Goal: Task Accomplishment & Management: Use online tool/utility

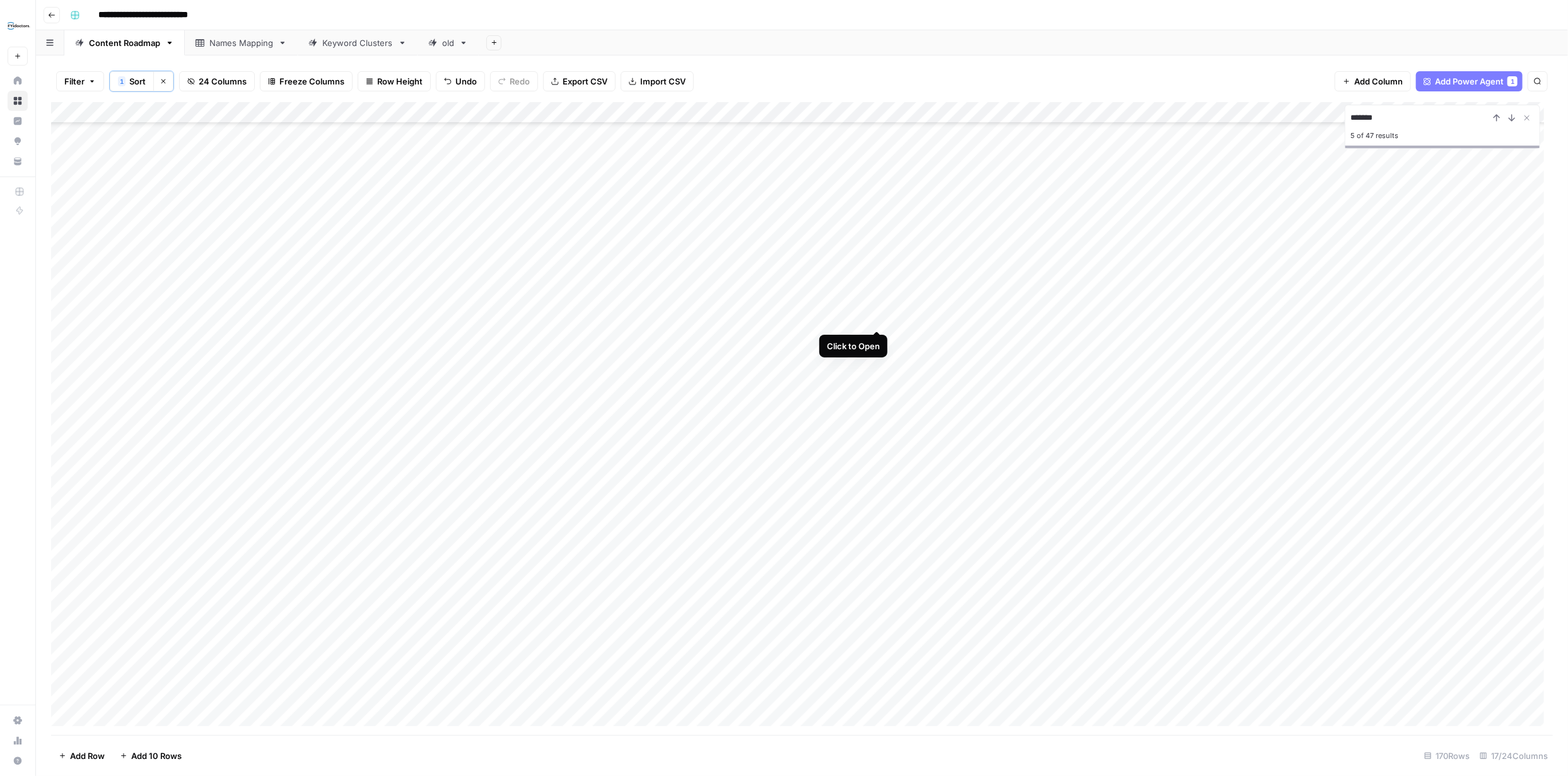
click at [876, 320] on div "Add Column" at bounding box center [802, 418] width 1502 height 633
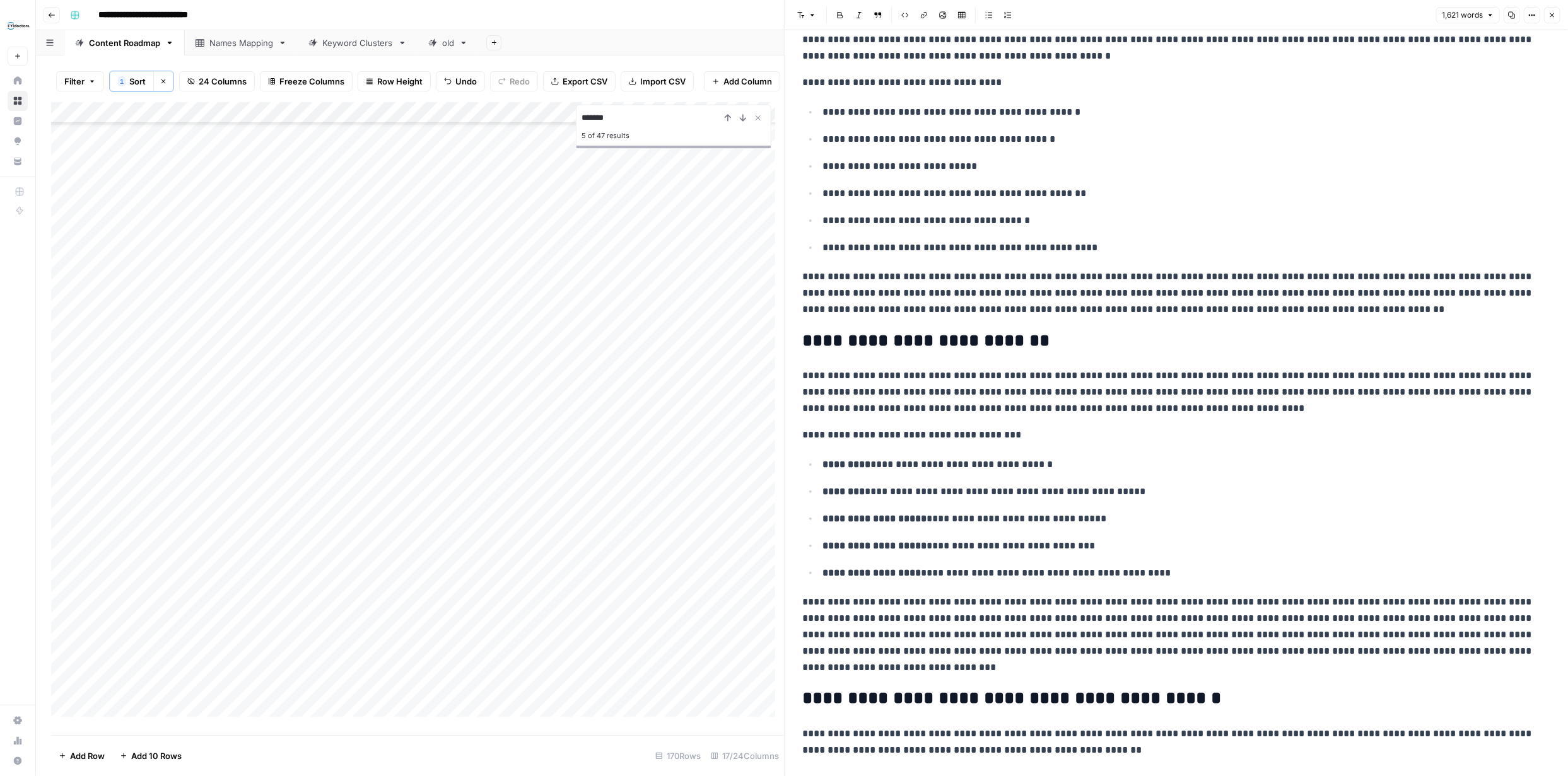
scroll to position [71, 0]
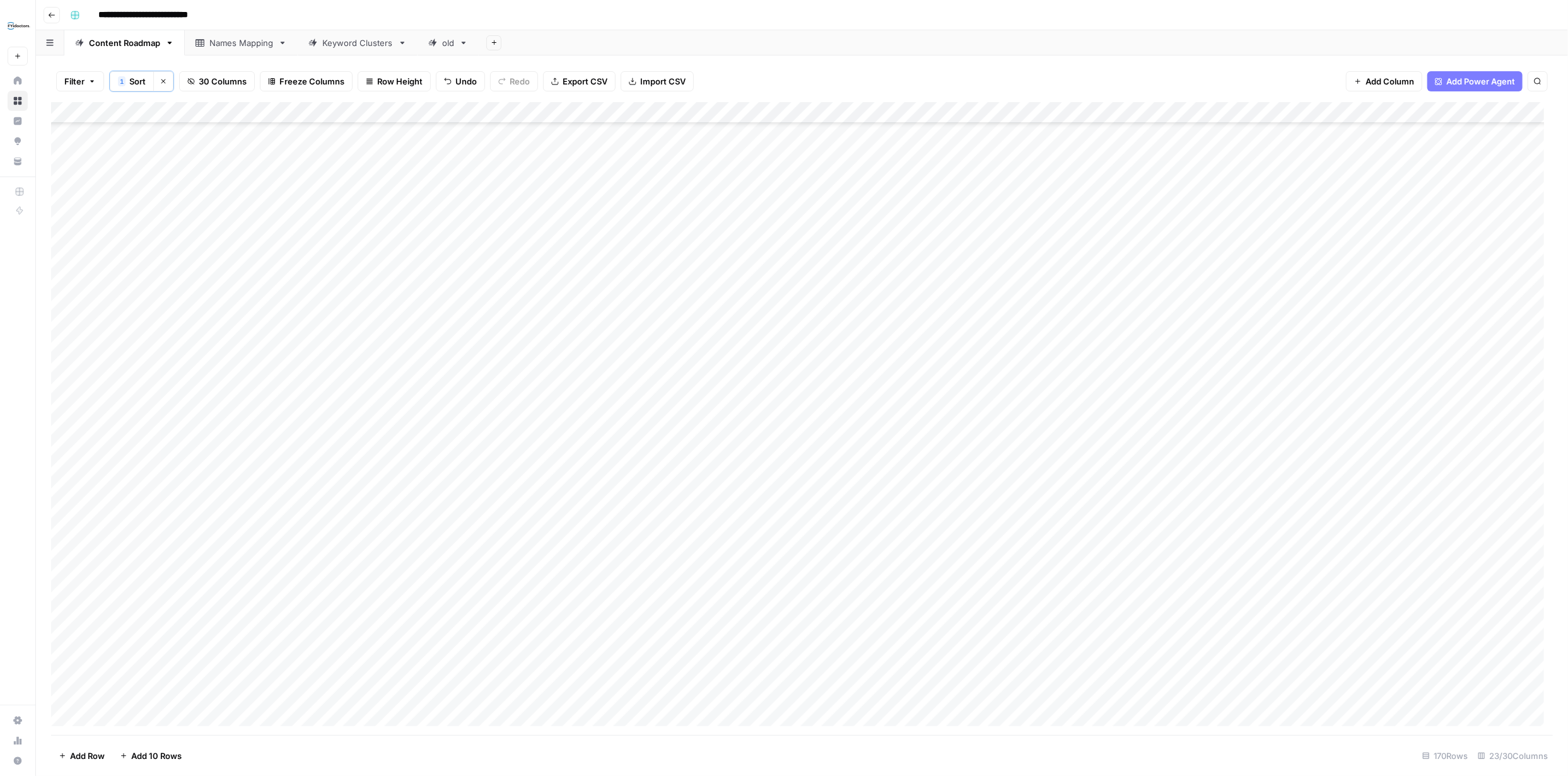
scroll to position [3062, 0]
type input "*******"
click at [193, 647] on div "Add Column" at bounding box center [802, 418] width 1502 height 633
click at [198, 648] on div "Add Column" at bounding box center [802, 418] width 1502 height 633
type textarea "**********"
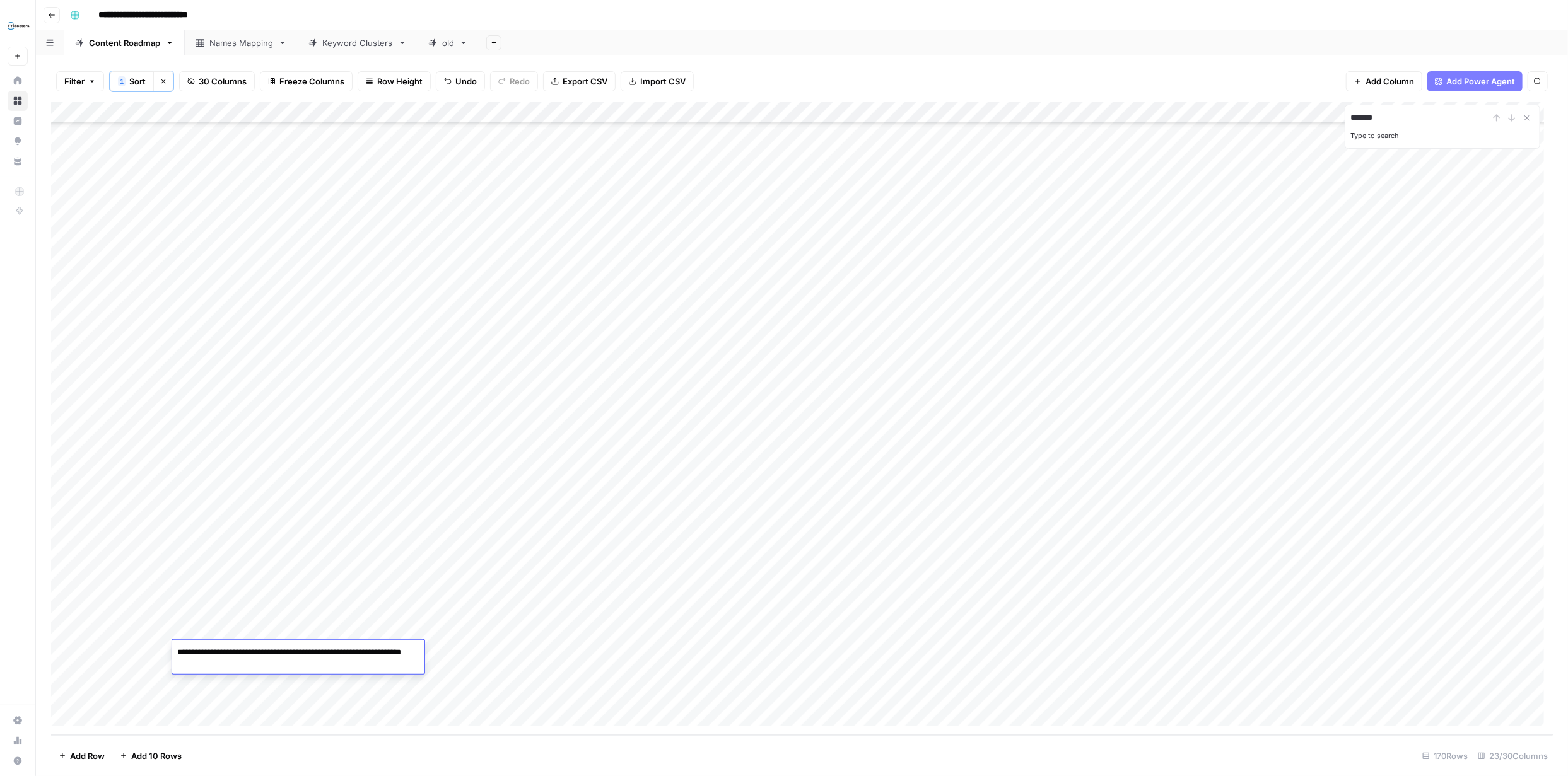
click at [459, 646] on div "Add Column" at bounding box center [802, 418] width 1502 height 633
type textarea "**********"
click at [65, 653] on div "Add Column" at bounding box center [802, 418] width 1502 height 633
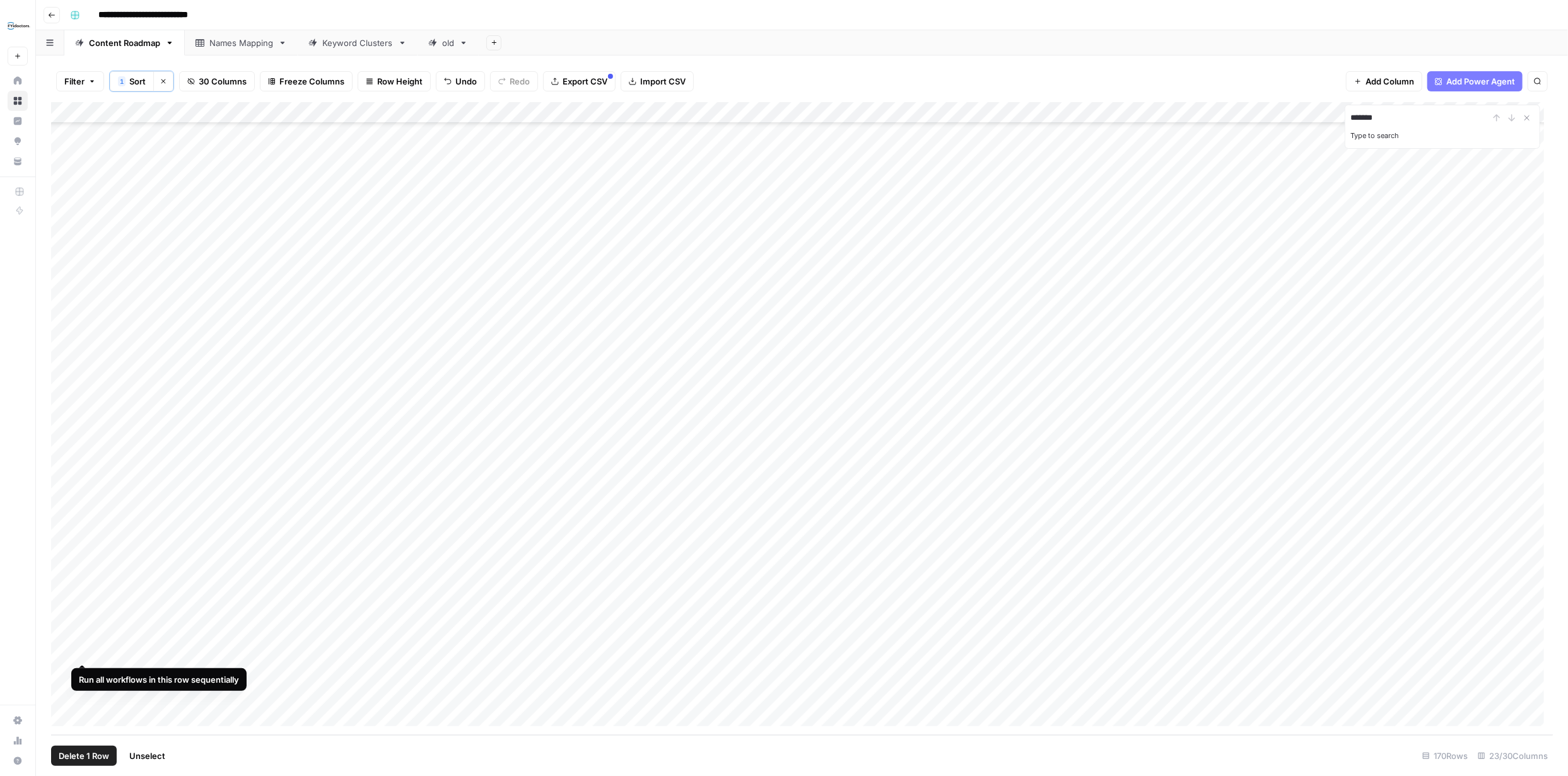
click at [81, 650] on div "Add Column" at bounding box center [802, 418] width 1502 height 633
click at [398, 199] on div "Add Column" at bounding box center [802, 418] width 1502 height 633
click at [879, 133] on div "Add Column" at bounding box center [802, 418] width 1502 height 633
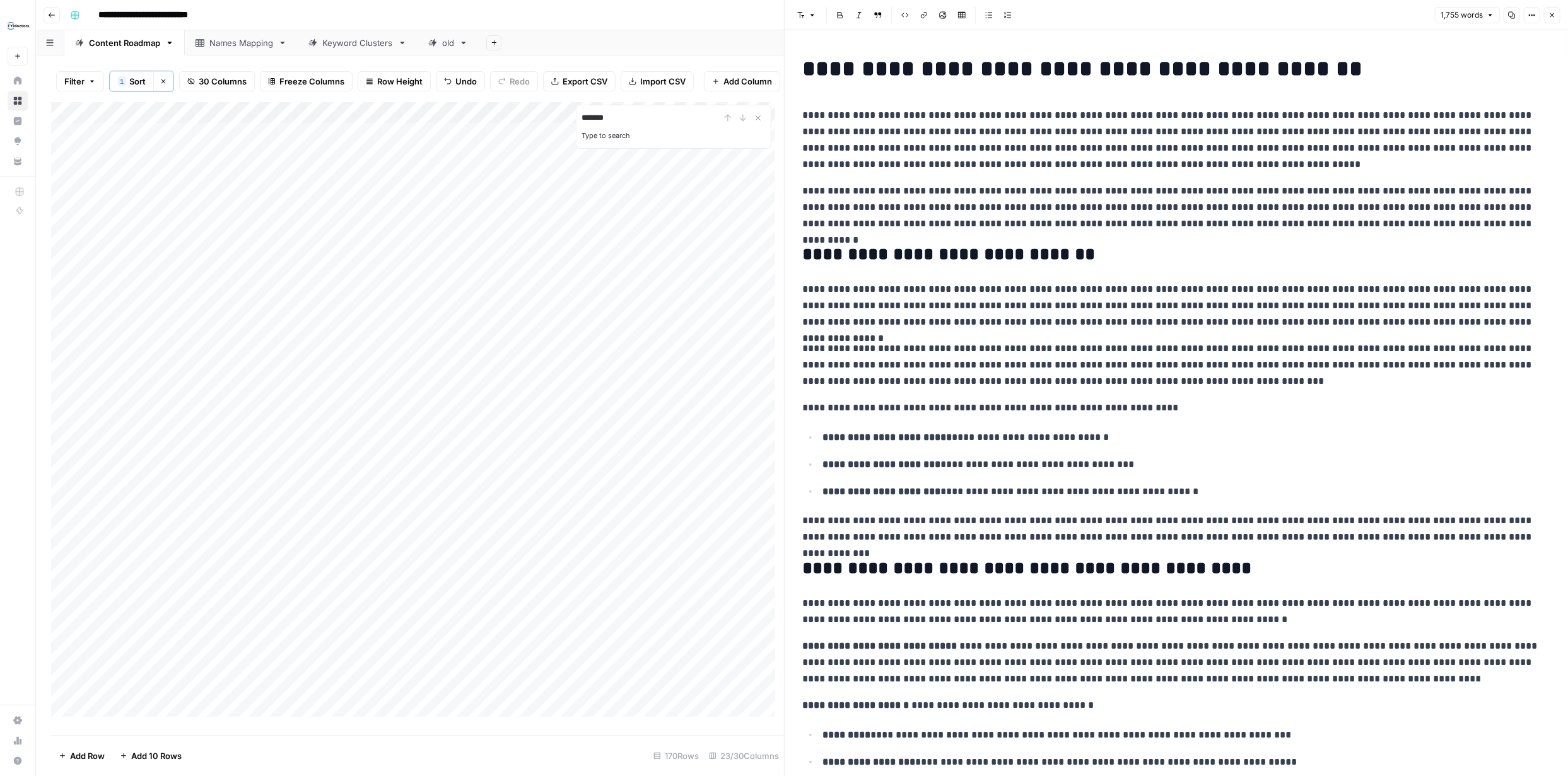
click at [1511, 14] on icon "button" at bounding box center [1512, 15] width 7 height 7
click at [1553, 14] on icon "button" at bounding box center [1553, 15] width 7 height 7
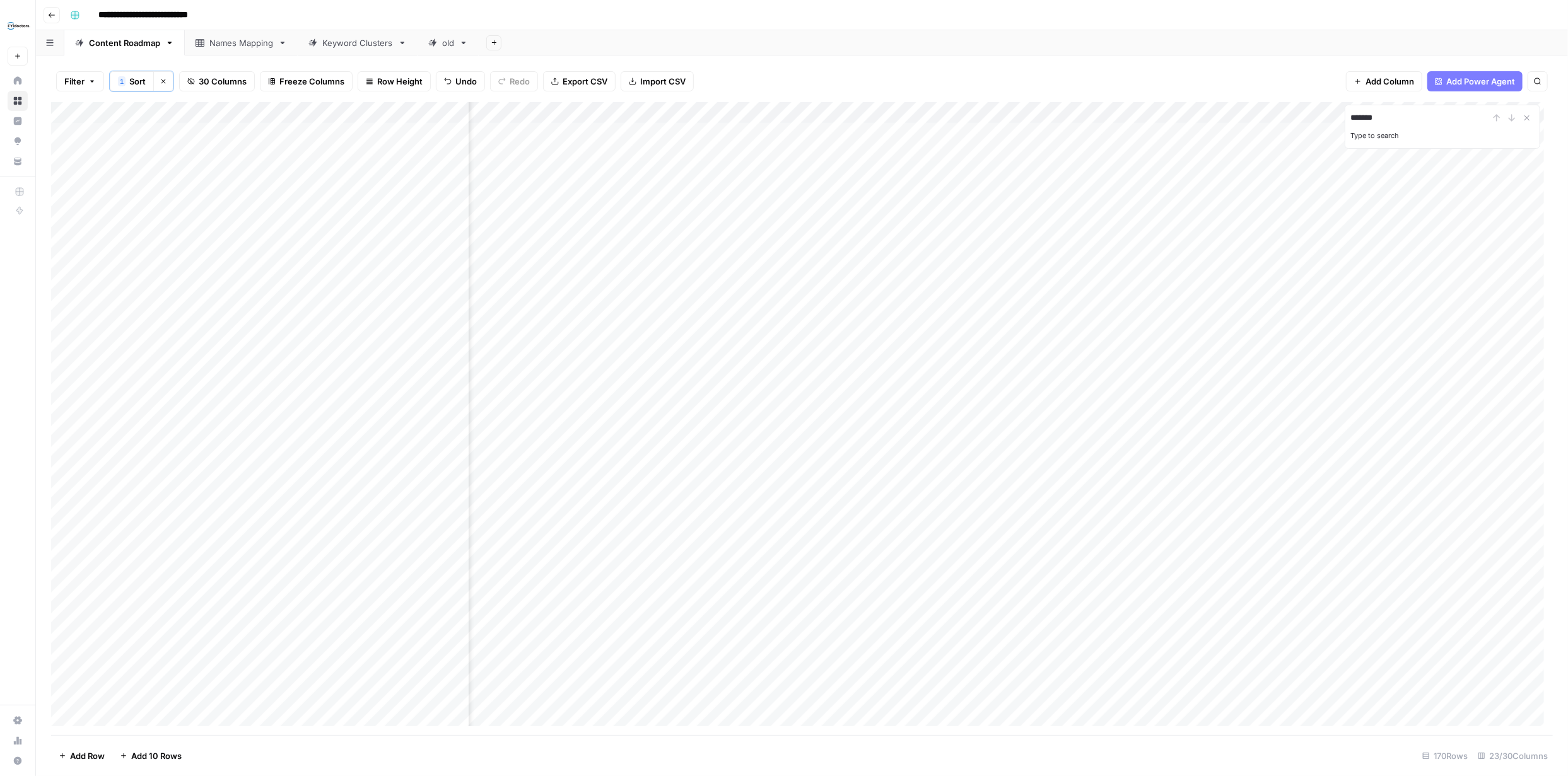
scroll to position [0, 1142]
click at [949, 133] on div "Add Column" at bounding box center [802, 418] width 1502 height 633
click at [949, 133] on div "Add Column" at bounding box center [802, 418] width 1502 height 633
click at [971, 113] on div "Add Column" at bounding box center [802, 418] width 1502 height 633
type input "Article"
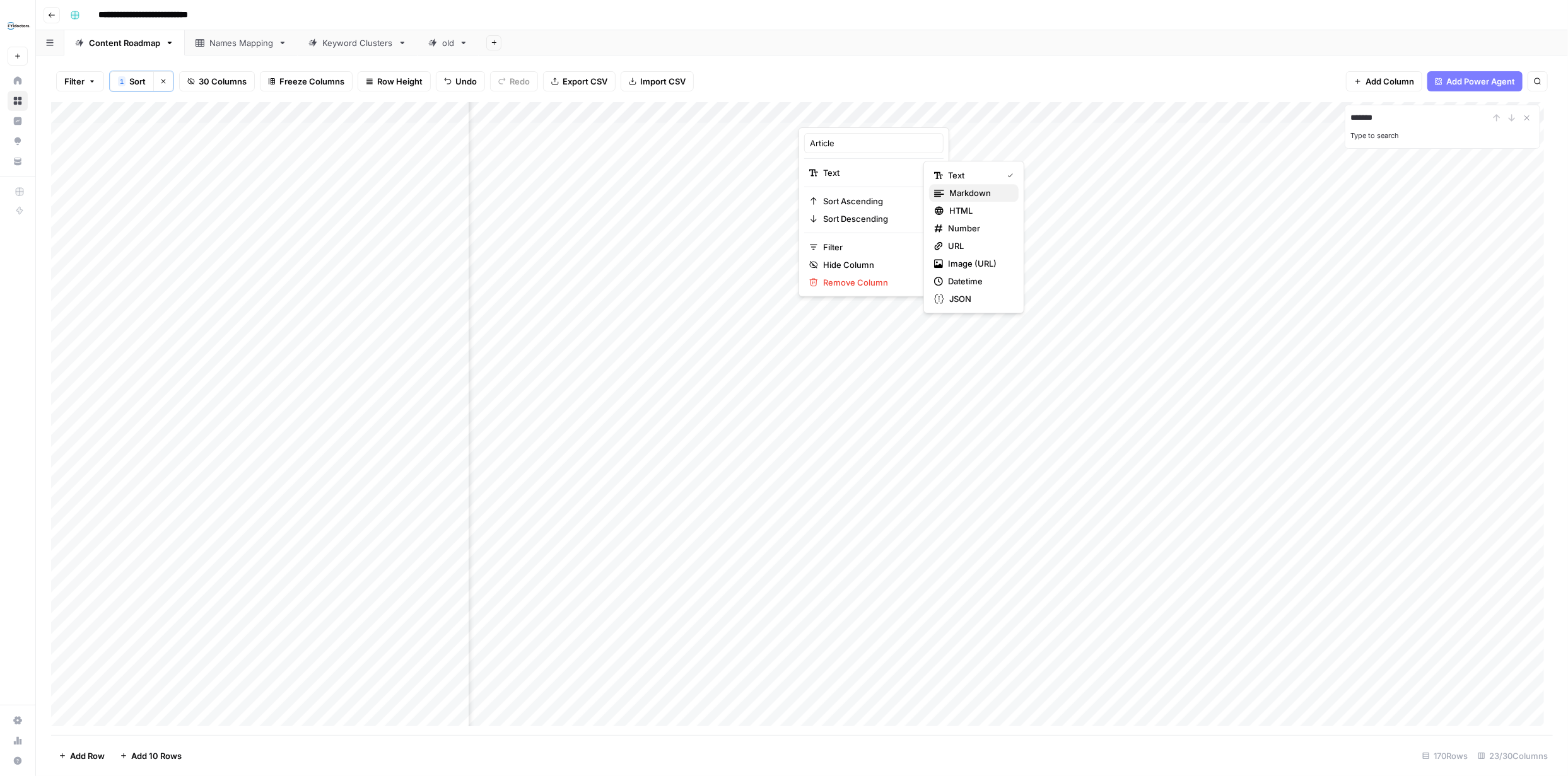
click at [958, 190] on span "Markdown" at bounding box center [979, 193] width 60 height 13
click at [909, 135] on div "Add Column" at bounding box center [802, 418] width 1502 height 633
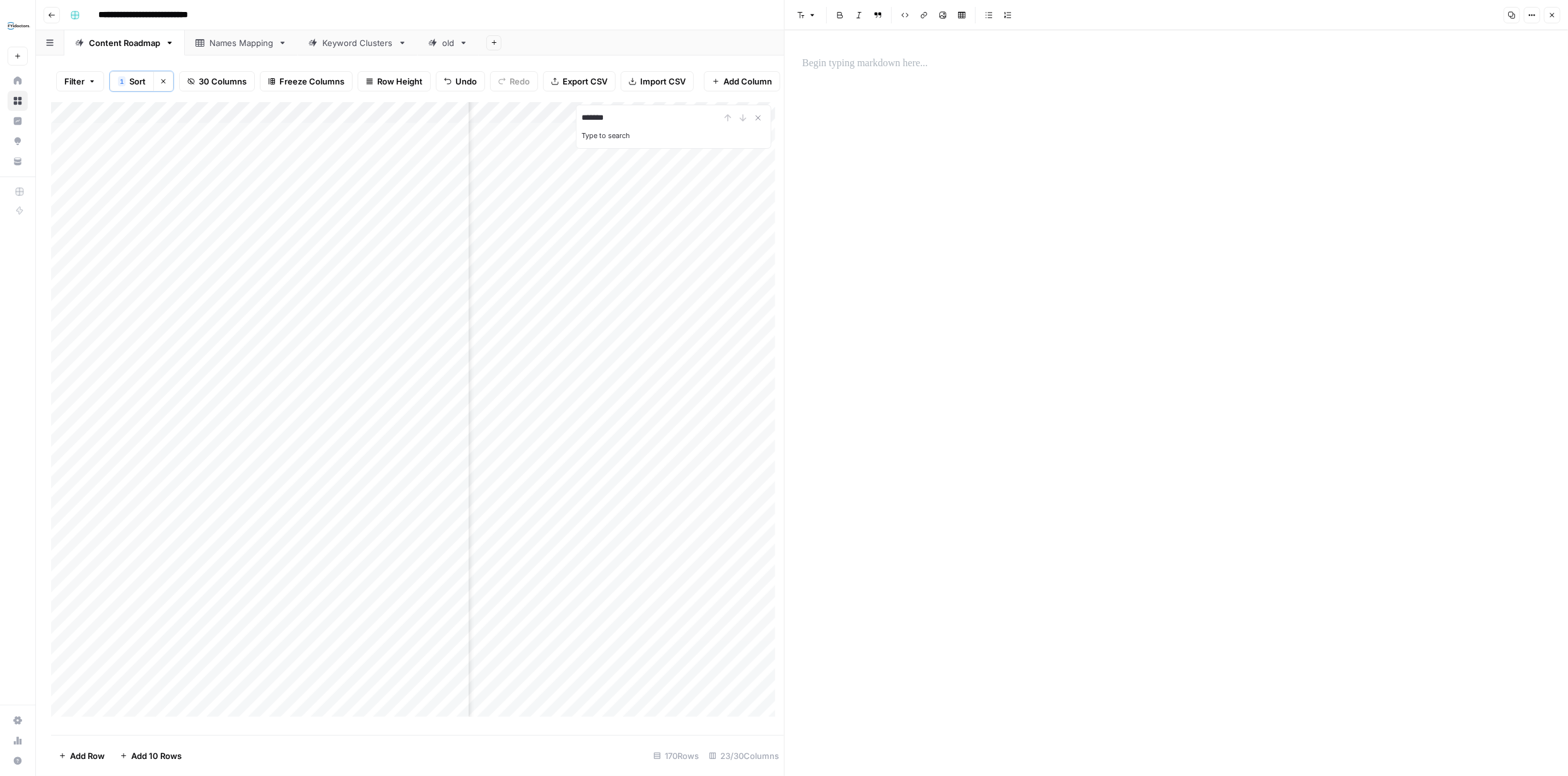
click at [850, 68] on p at bounding box center [1177, 64] width 748 height 16
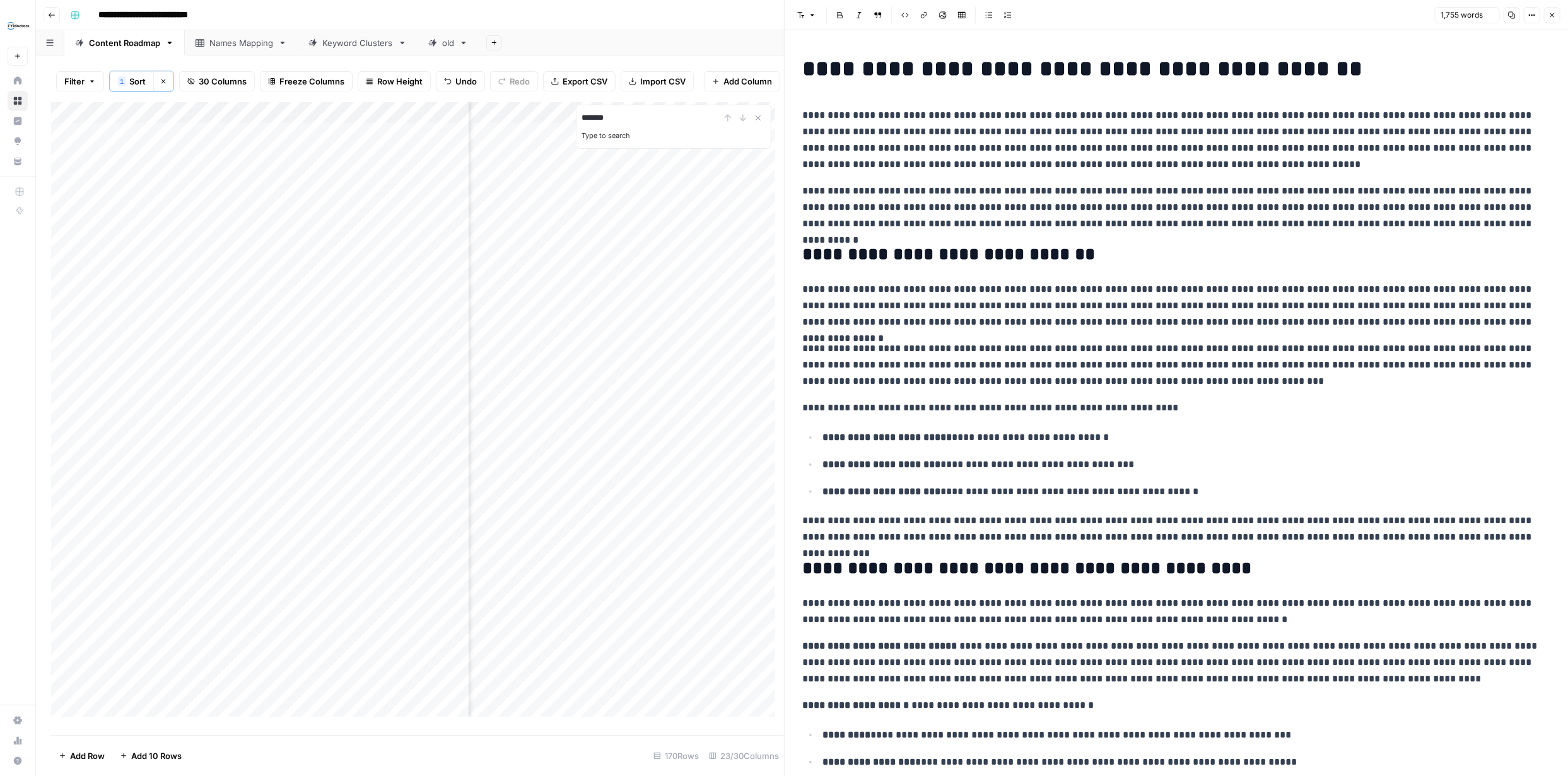
scroll to position [2461, 0]
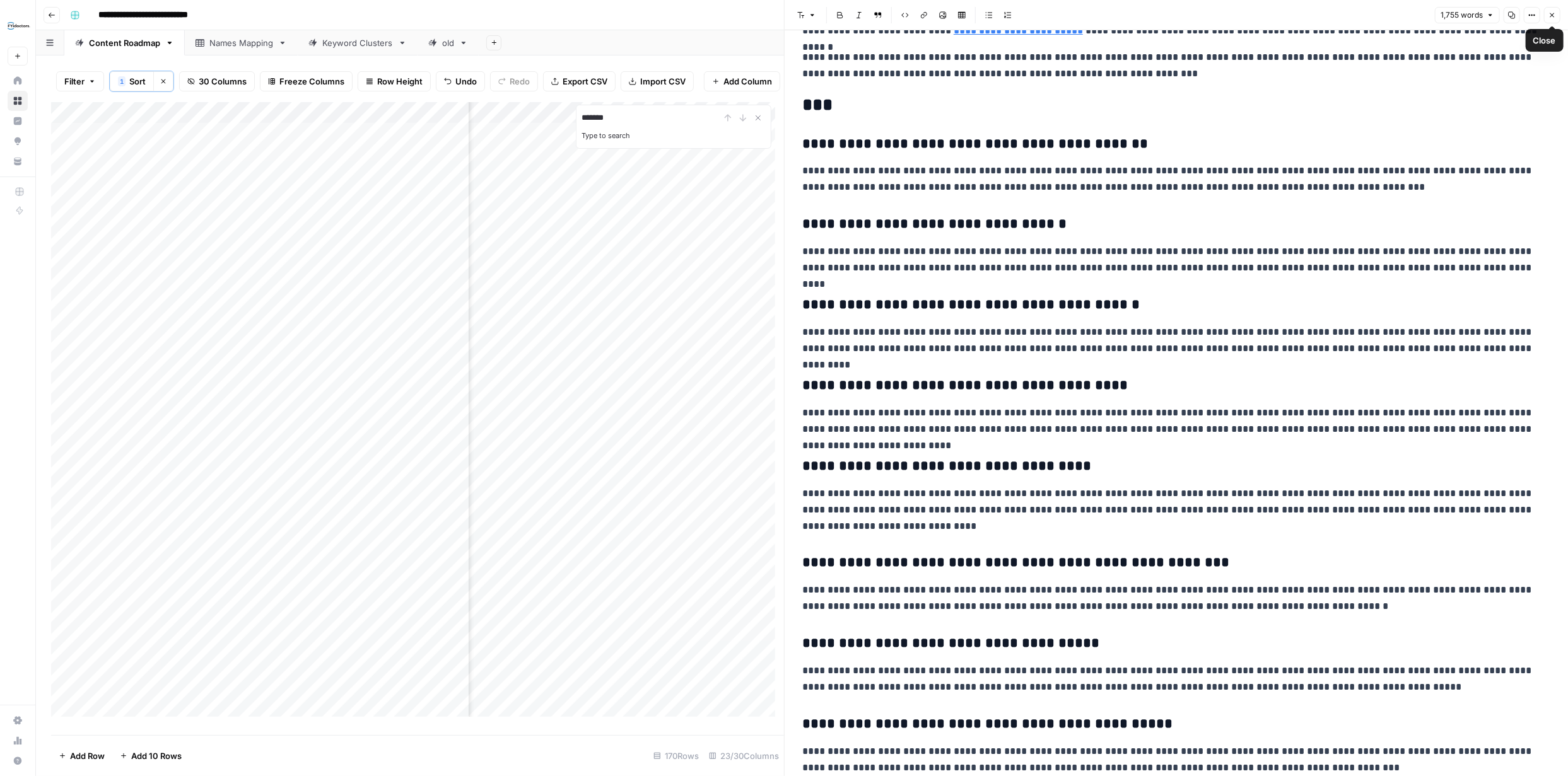
click at [1553, 15] on icon "button" at bounding box center [1553, 15] width 7 height 7
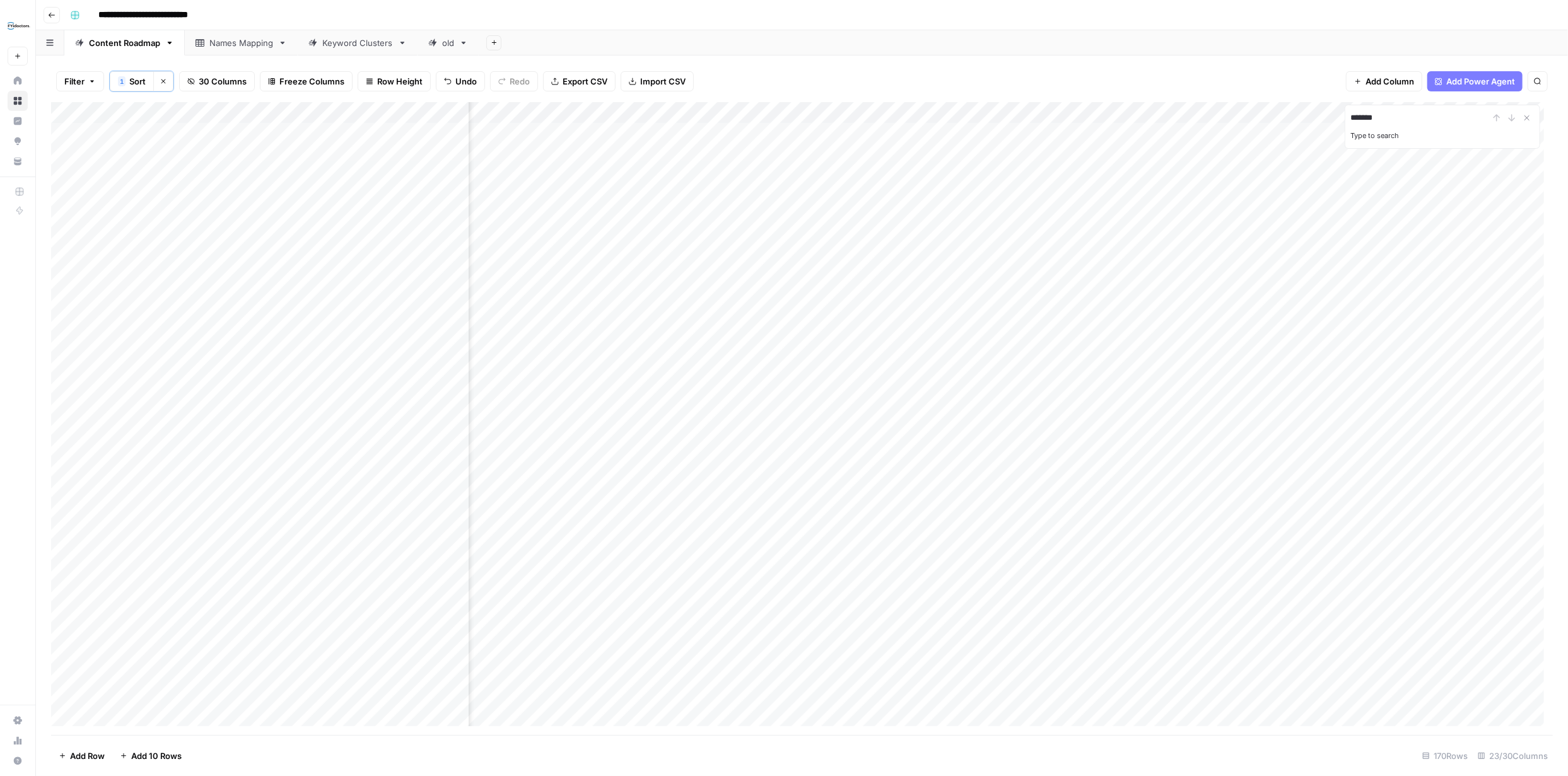
click at [1077, 133] on div "Add Column" at bounding box center [802, 418] width 1502 height 633
click at [1527, 116] on icon "Close Search" at bounding box center [1527, 118] width 5 height 5
